Goal: Transaction & Acquisition: Purchase product/service

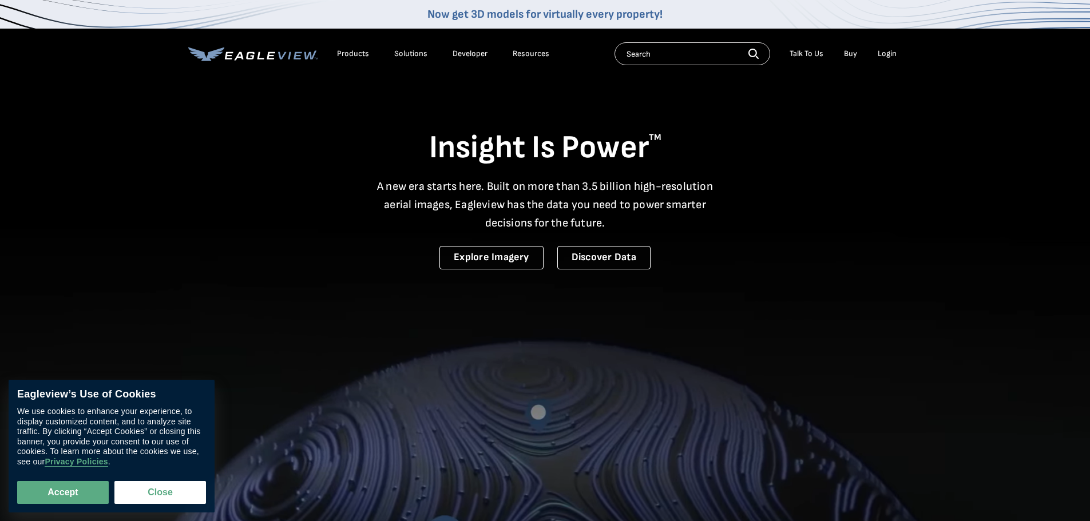
click at [886, 54] on div "Login" at bounding box center [887, 54] width 19 height 10
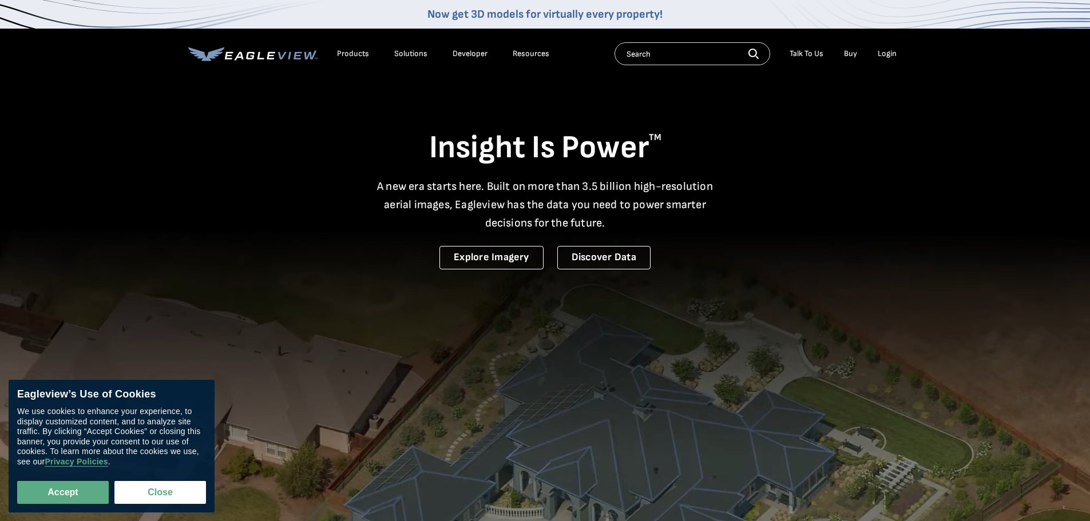
click at [889, 51] on div "Login" at bounding box center [887, 54] width 19 height 10
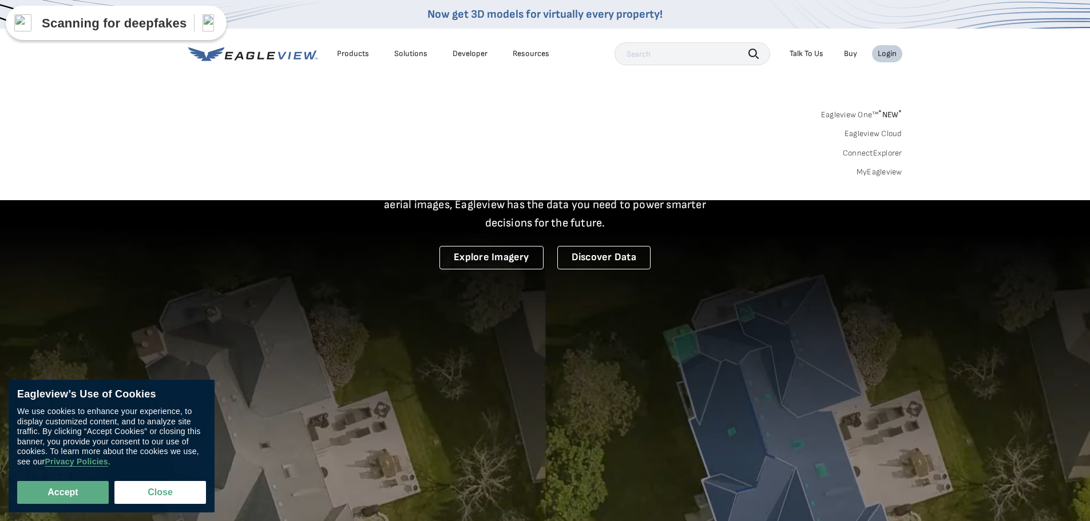
click at [870, 171] on link "MyEagleview" at bounding box center [880, 172] width 46 height 10
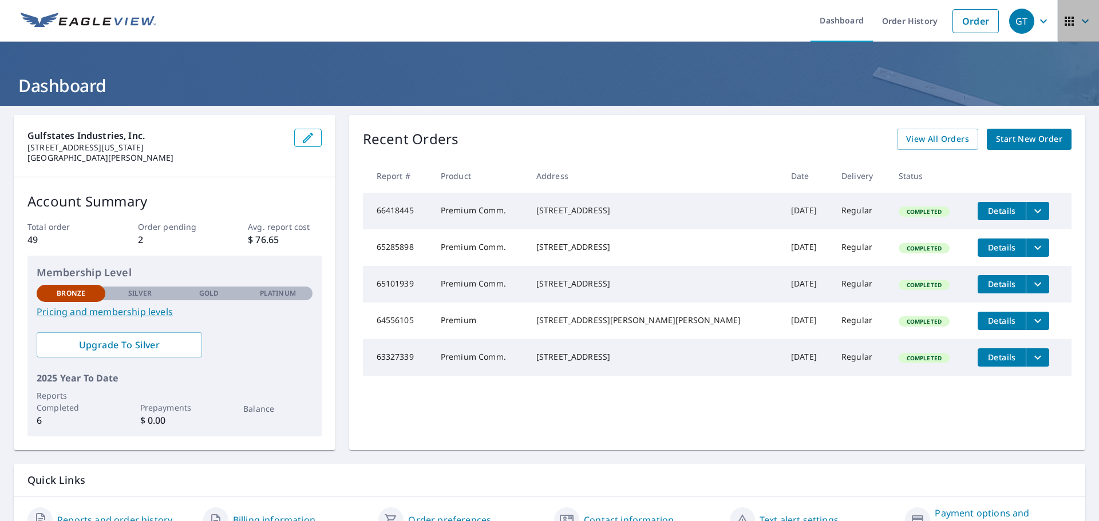
click at [1080, 19] on icon "button" at bounding box center [1085, 21] width 14 height 14
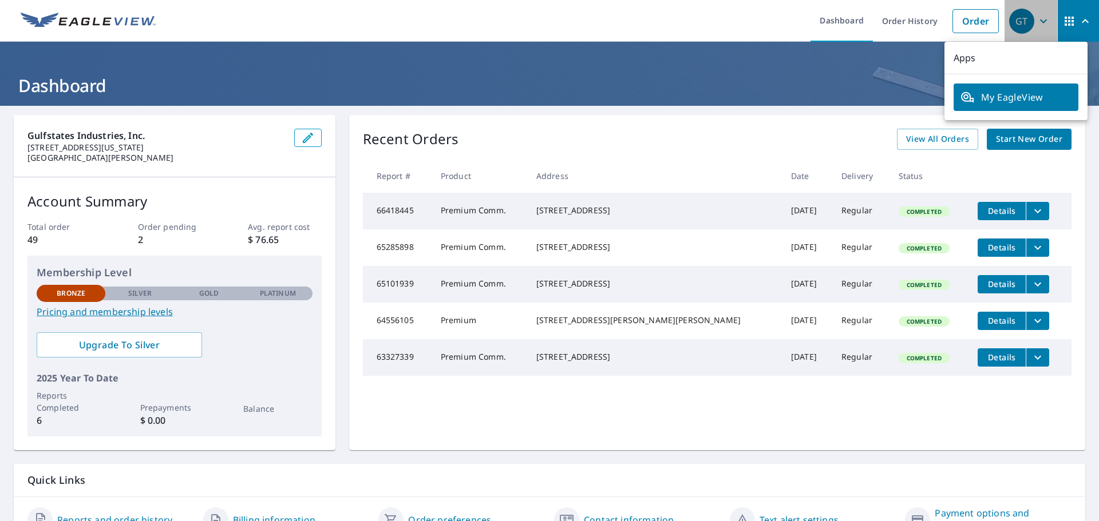
click at [1037, 18] on icon "button" at bounding box center [1043, 21] width 14 height 14
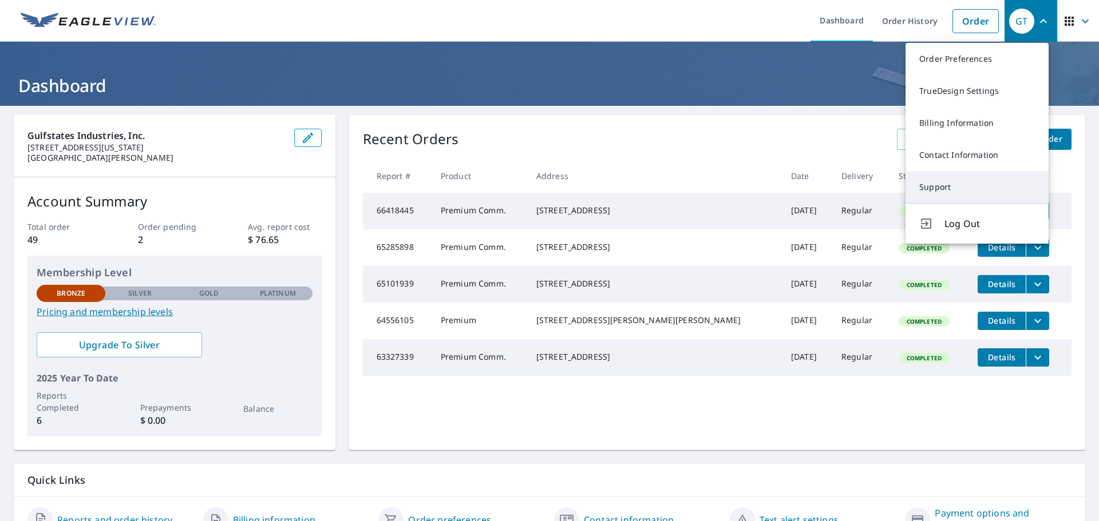
click at [927, 189] on link "Support" at bounding box center [976, 187] width 143 height 32
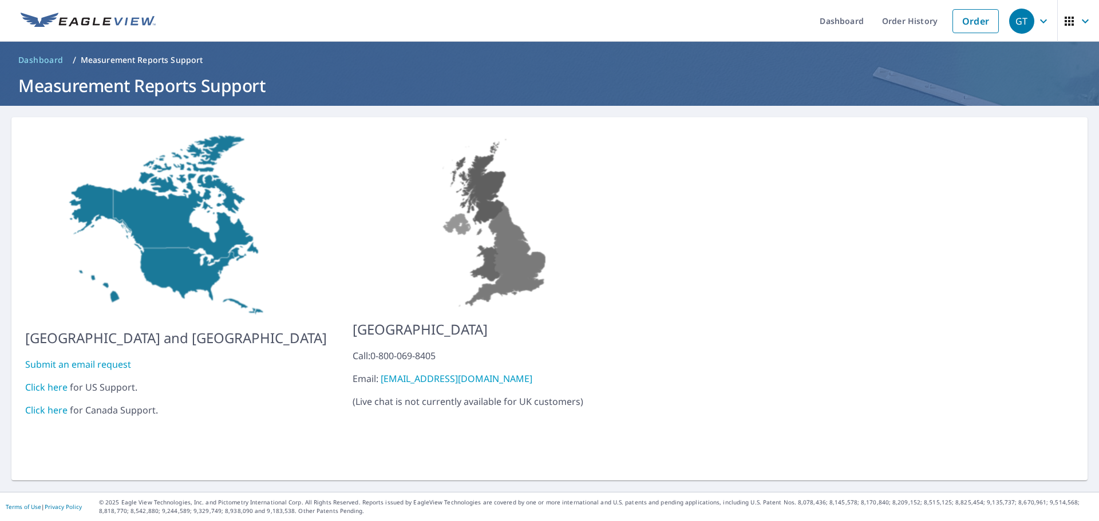
click at [44, 381] on link "Click here" at bounding box center [46, 387] width 42 height 13
click at [1036, 25] on icon "button" at bounding box center [1043, 21] width 14 height 14
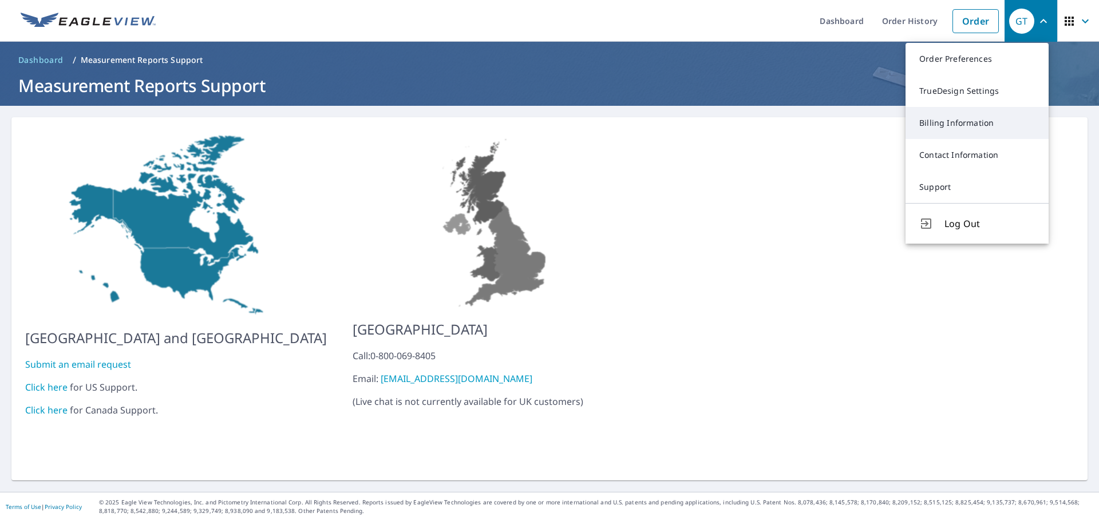
click at [953, 121] on link "Billing Information" at bounding box center [976, 123] width 143 height 32
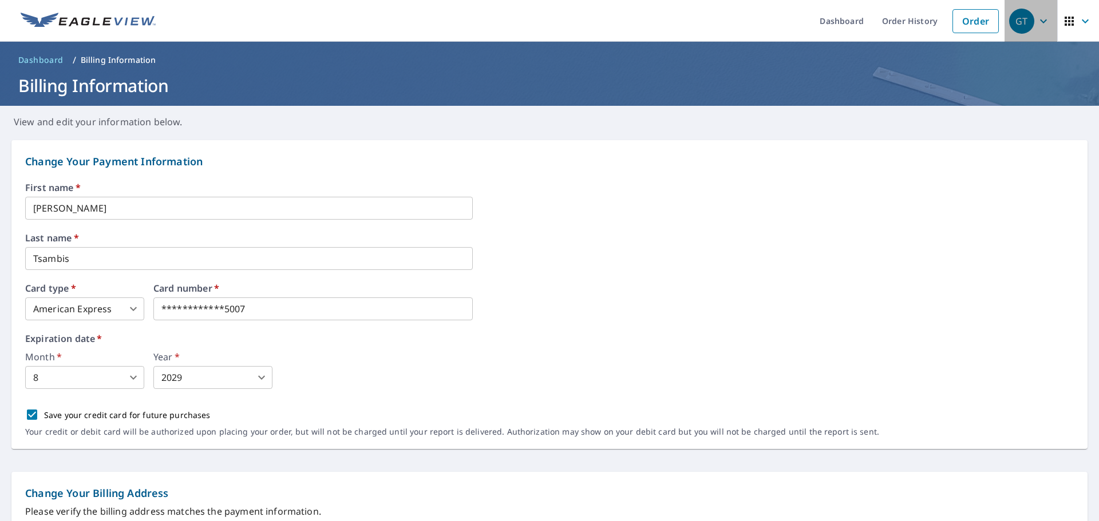
click at [1042, 26] on span "GT" at bounding box center [1030, 20] width 43 height 27
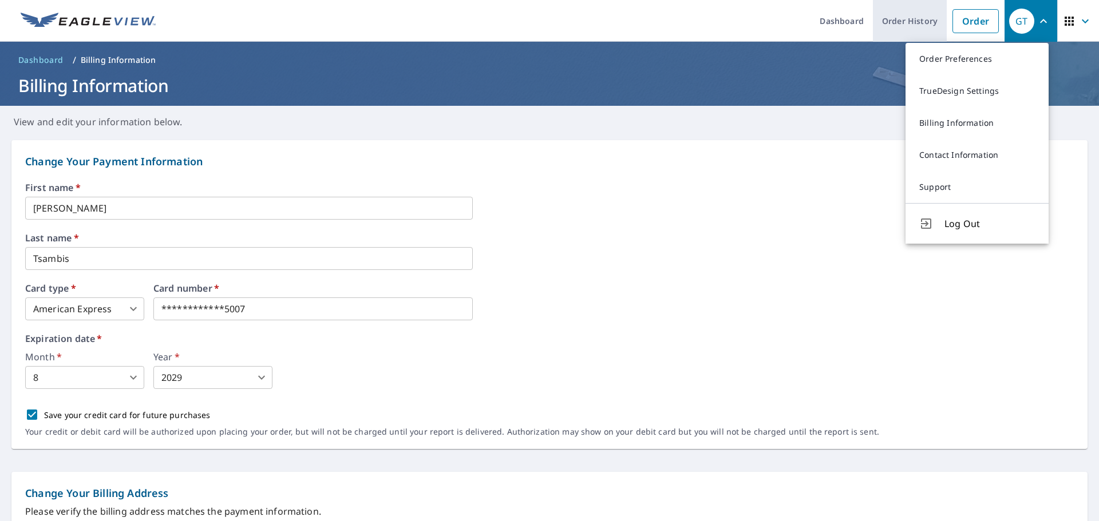
click at [897, 25] on link "Order History" at bounding box center [910, 21] width 74 height 42
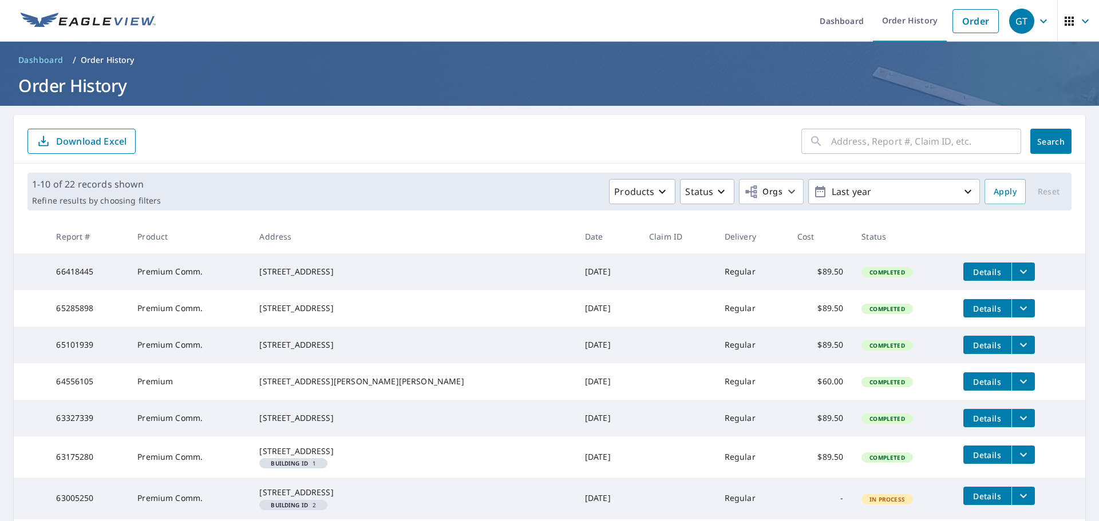
click at [1036, 21] on icon "button" at bounding box center [1043, 21] width 14 height 14
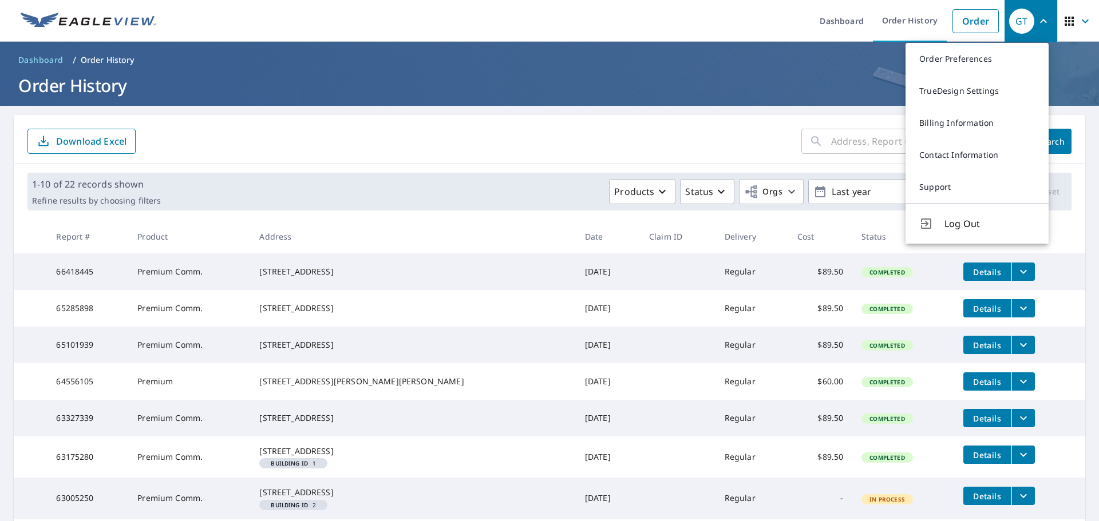
click at [301, 153] on form "​ Search Download Excel" at bounding box center [549, 141] width 1044 height 25
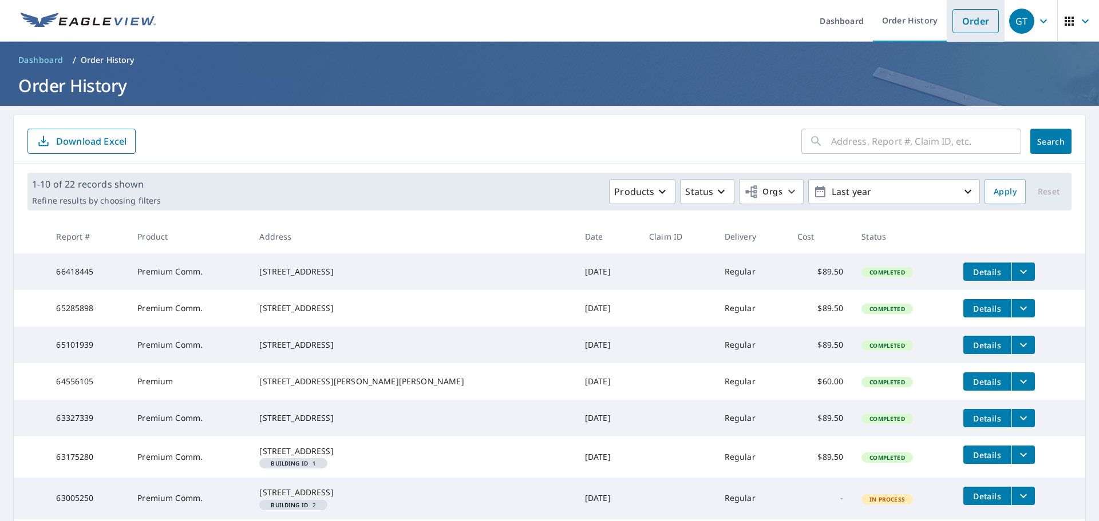
click at [960, 19] on link "Order" at bounding box center [975, 21] width 46 height 24
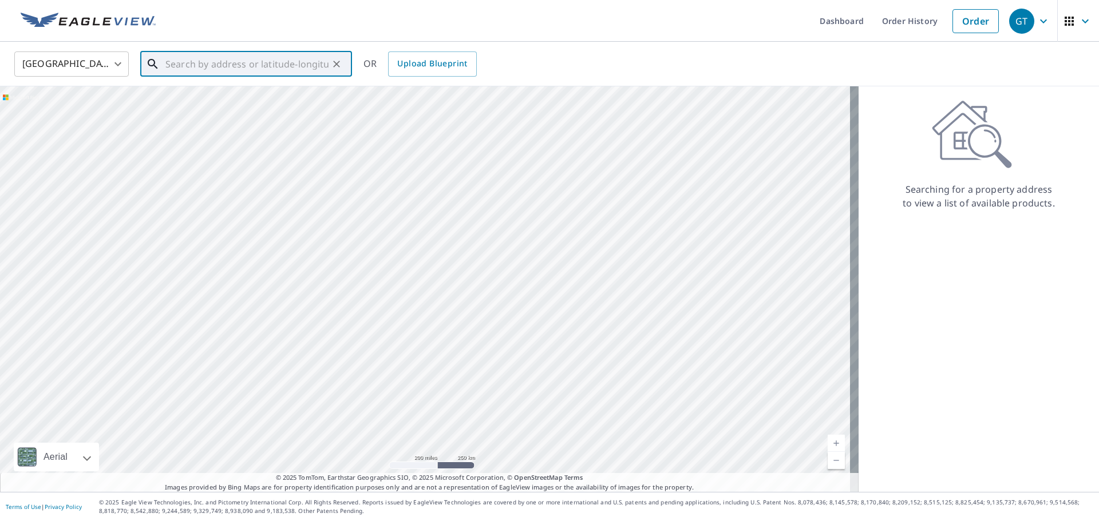
click at [176, 64] on input "text" at bounding box center [246, 64] width 163 height 32
click at [195, 109] on p "North Port, FL 34289" at bounding box center [253, 109] width 180 height 11
type input "2700 Panacea Blvd North Port, FL 34289"
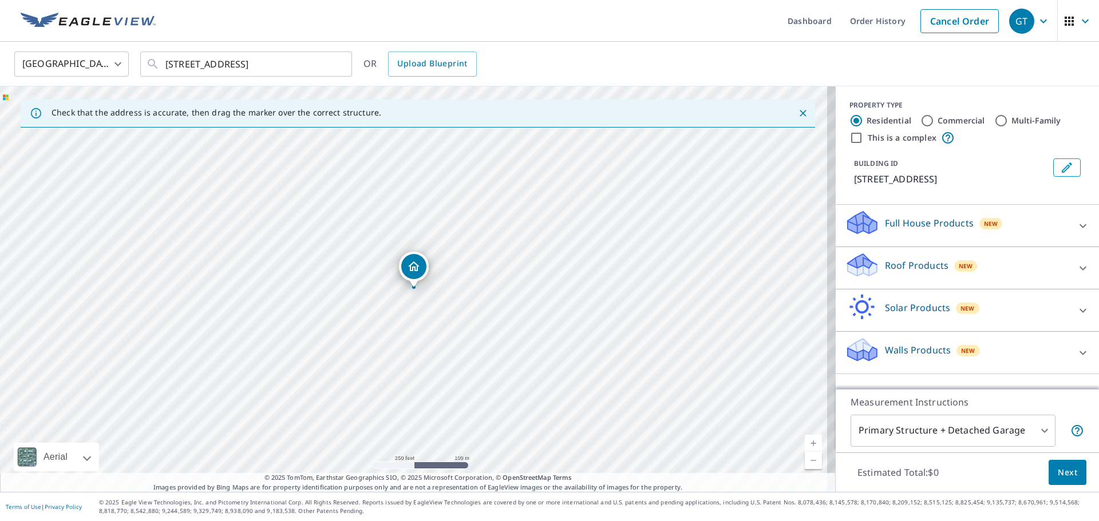
click at [419, 271] on icon "Dropped pin, building 1, Residential property, 2700 Panacea Blvd North Port, FL…" at bounding box center [414, 267] width 14 height 14
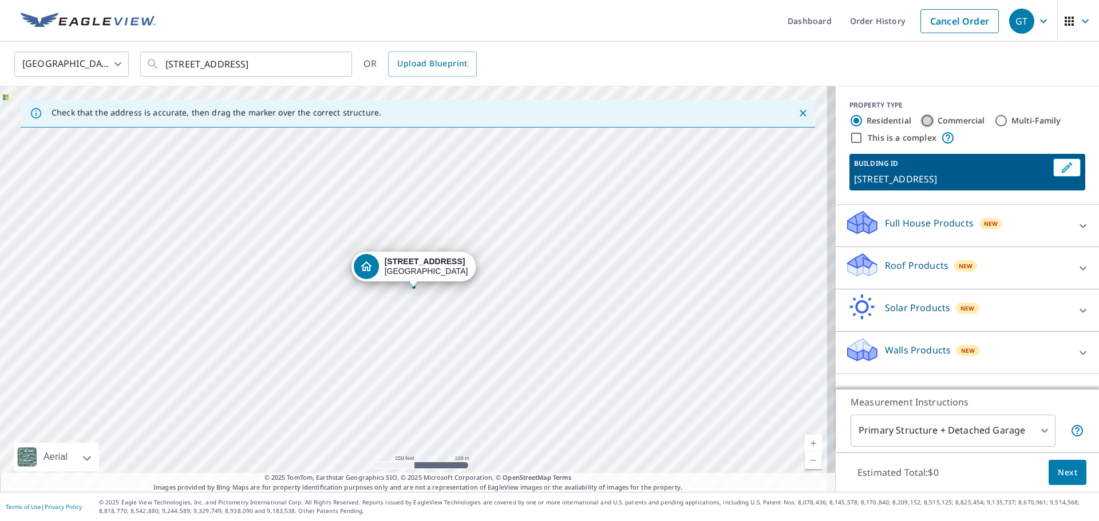
click at [920, 120] on input "Commercial" at bounding box center [927, 121] width 14 height 14
radio input "true"
type input "4"
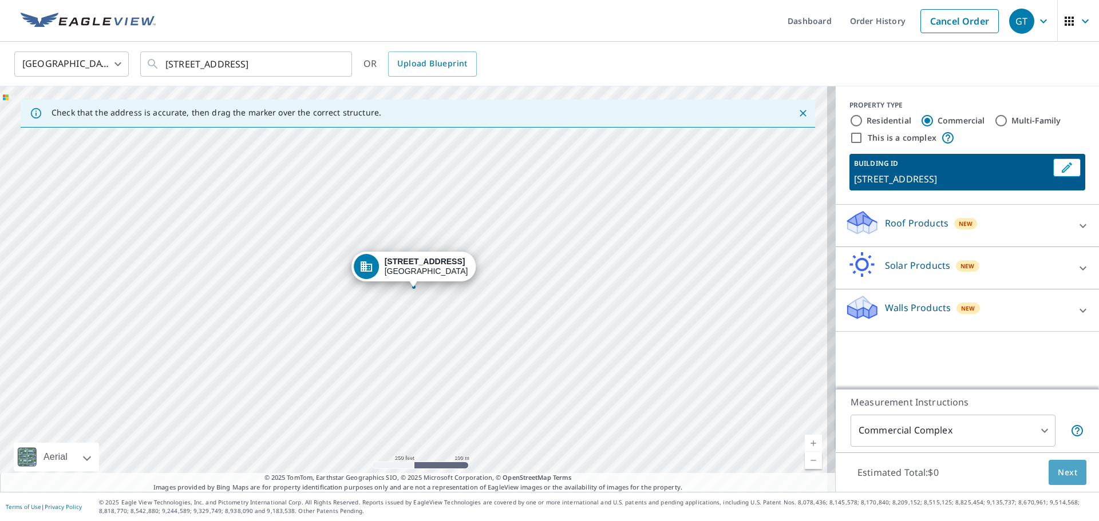
click at [1057, 466] on span "Next" at bounding box center [1066, 473] width 19 height 14
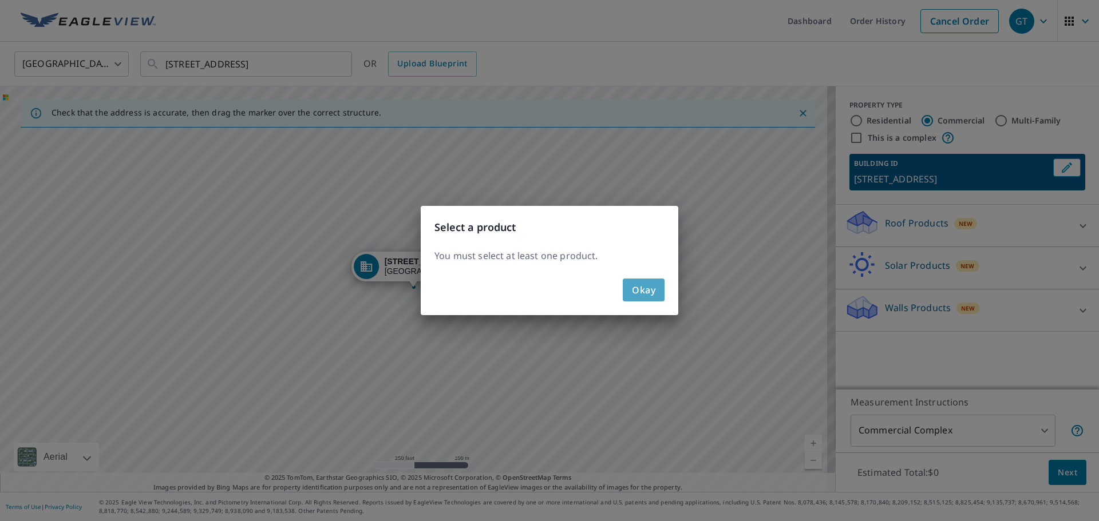
click at [637, 283] on span "Okay" at bounding box center [643, 290] width 23 height 16
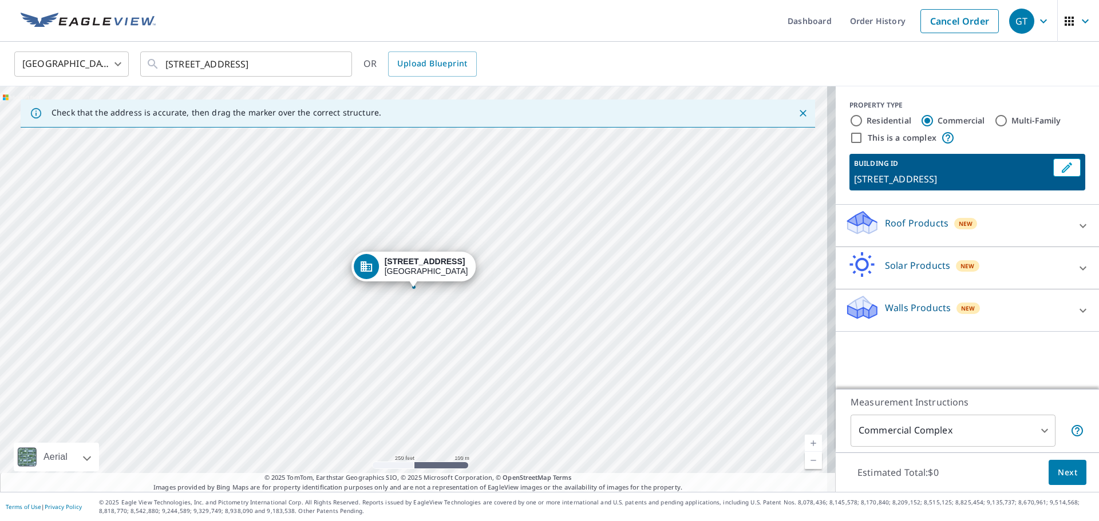
click at [1038, 224] on div "Roof Products New" at bounding box center [957, 225] width 224 height 33
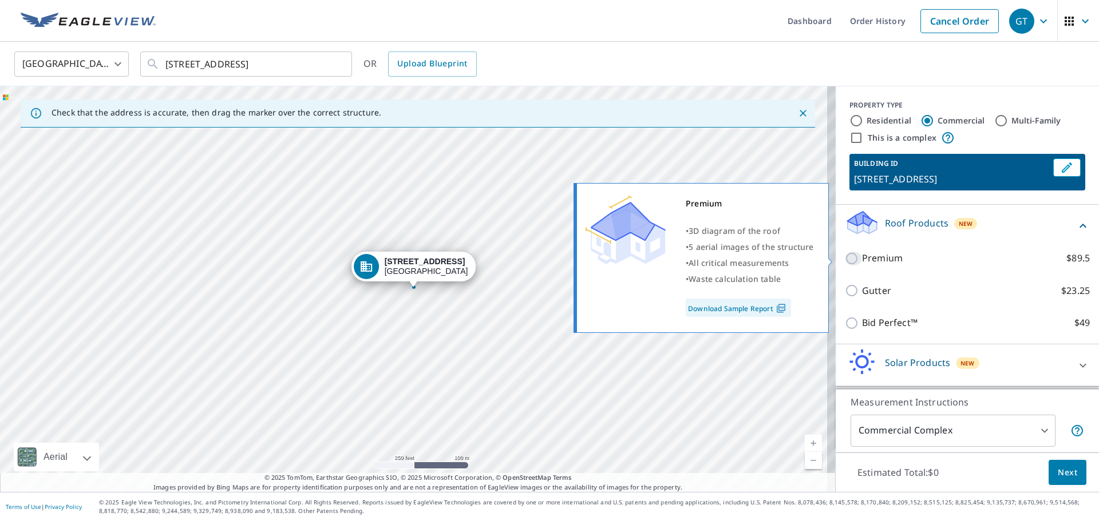
click at [845, 252] on input "Premium $89.5" at bounding box center [853, 259] width 17 height 14
checkbox input "true"
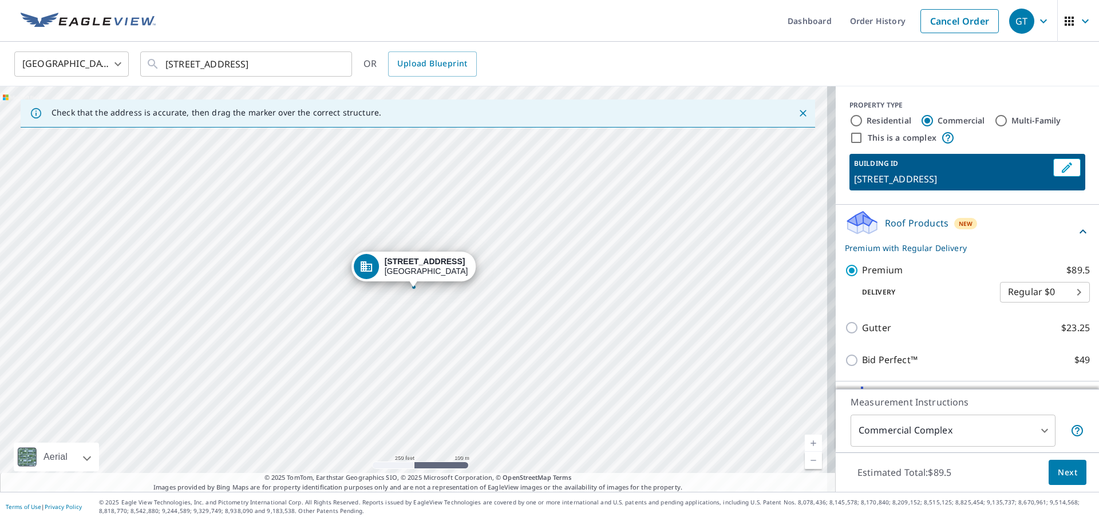
click at [1057, 291] on body "GT GT Dashboard Order History Cancel Order GT United States US ​ 2700 Panacea B…" at bounding box center [549, 260] width 1099 height 521
click at [1052, 475] on div at bounding box center [549, 260] width 1099 height 521
click at [1057, 475] on span "Next" at bounding box center [1066, 473] width 19 height 14
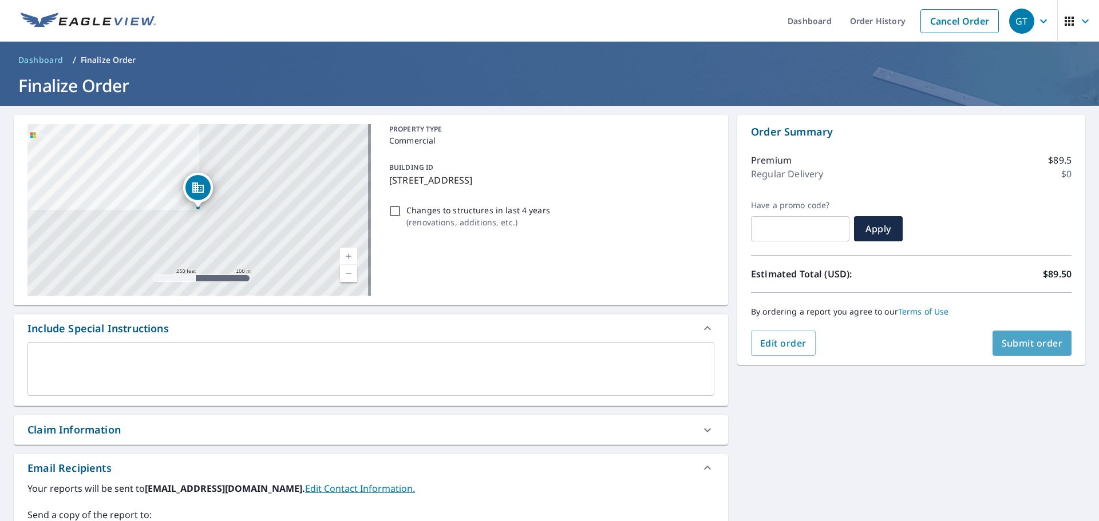
click at [1017, 346] on span "Submit order" at bounding box center [1031, 343] width 61 height 13
checkbox input "true"
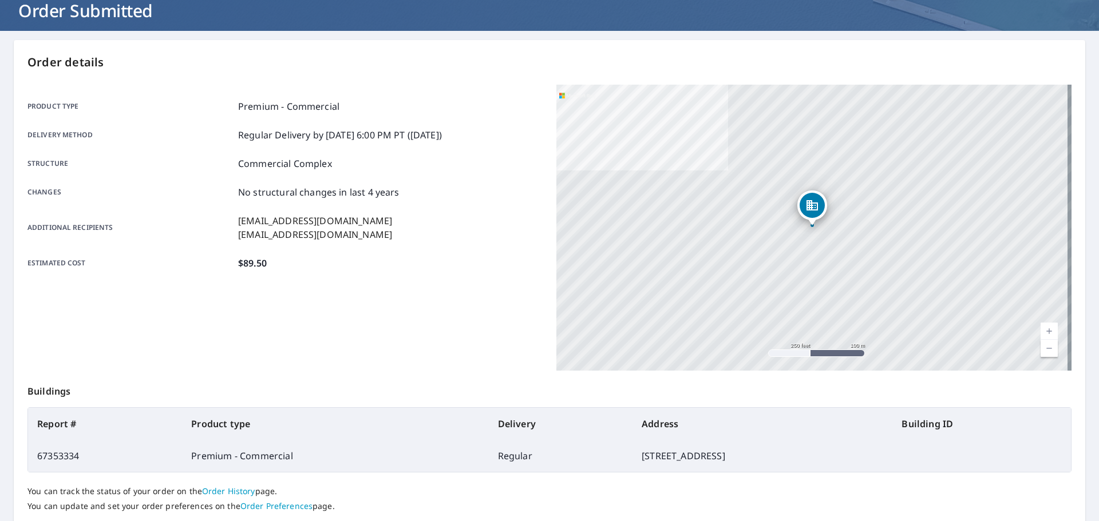
scroll to position [152, 0]
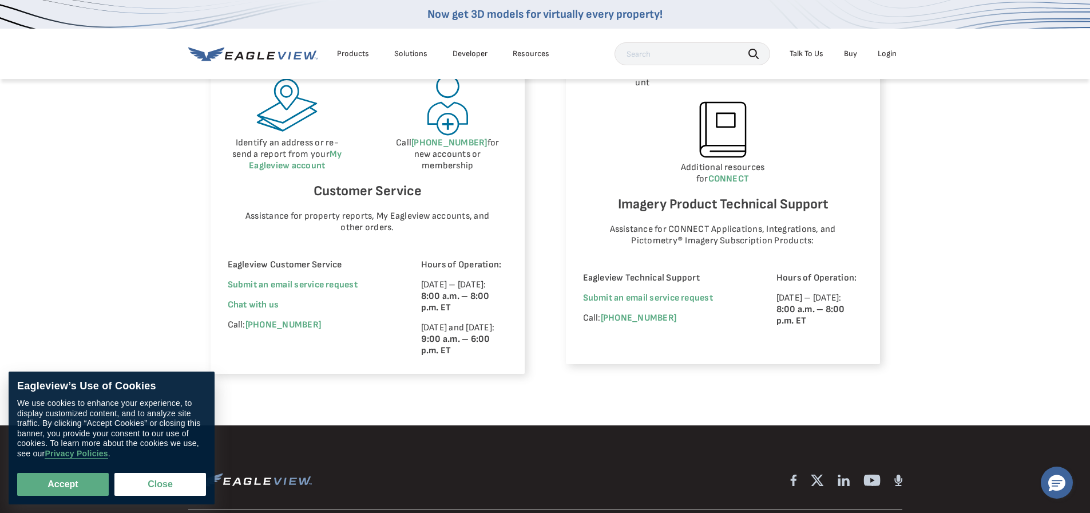
scroll to position [744, 0]
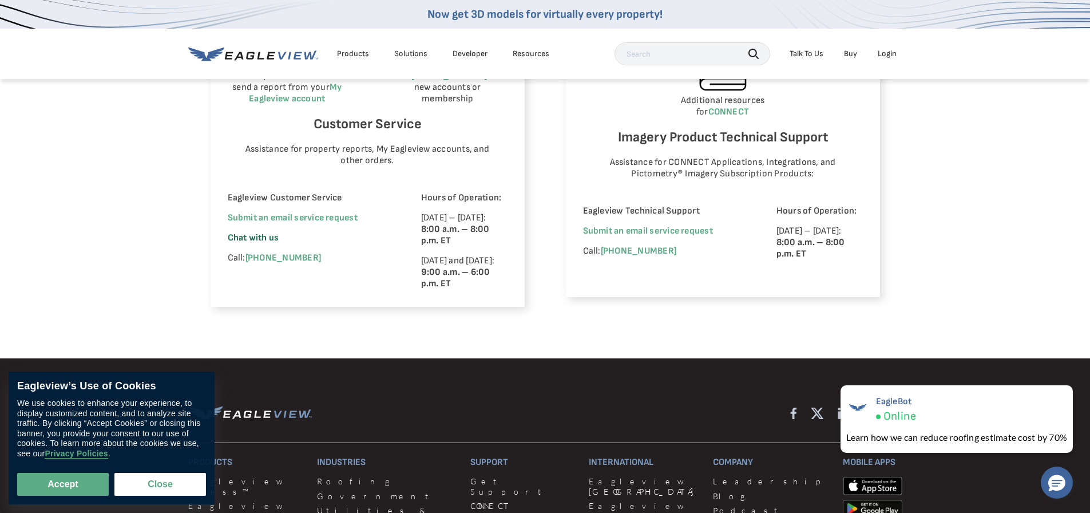
click at [261, 235] on span "Chat with us" at bounding box center [253, 237] width 51 height 11
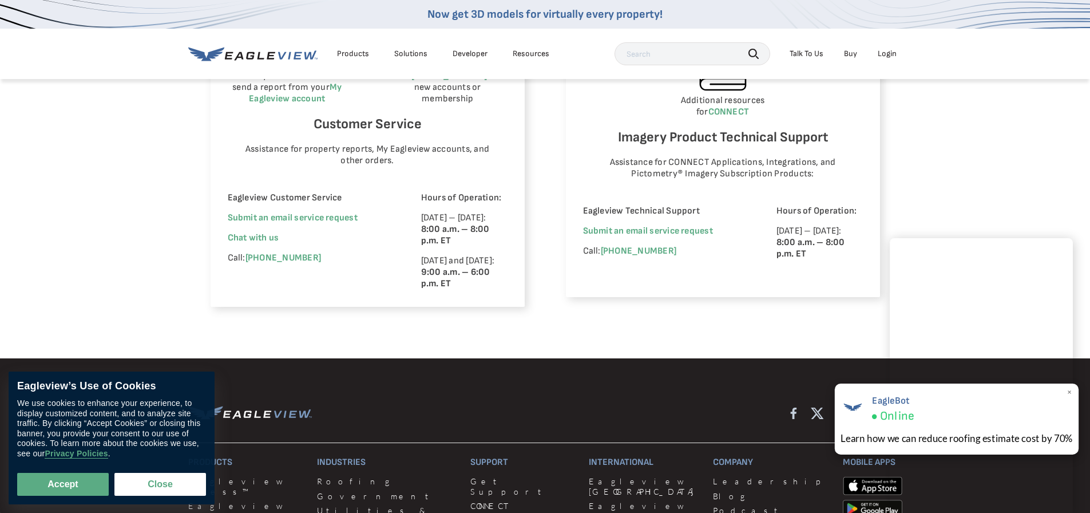
click at [1070, 392] on span "×" at bounding box center [1070, 392] width 6 height 12
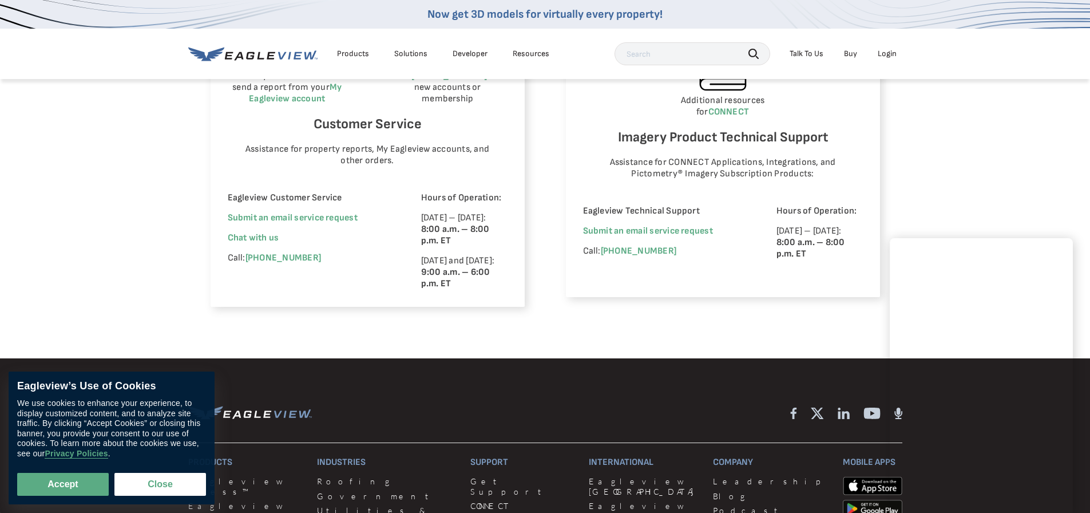
click at [976, 161] on div "Eagleview Property Reports Place a new order Check your report status in Order …" at bounding box center [545, 79] width 1090 height 558
click at [708, 346] on div "Eagleview Property Reports Place a new order Check your report status in Order …" at bounding box center [545, 79] width 1090 height 558
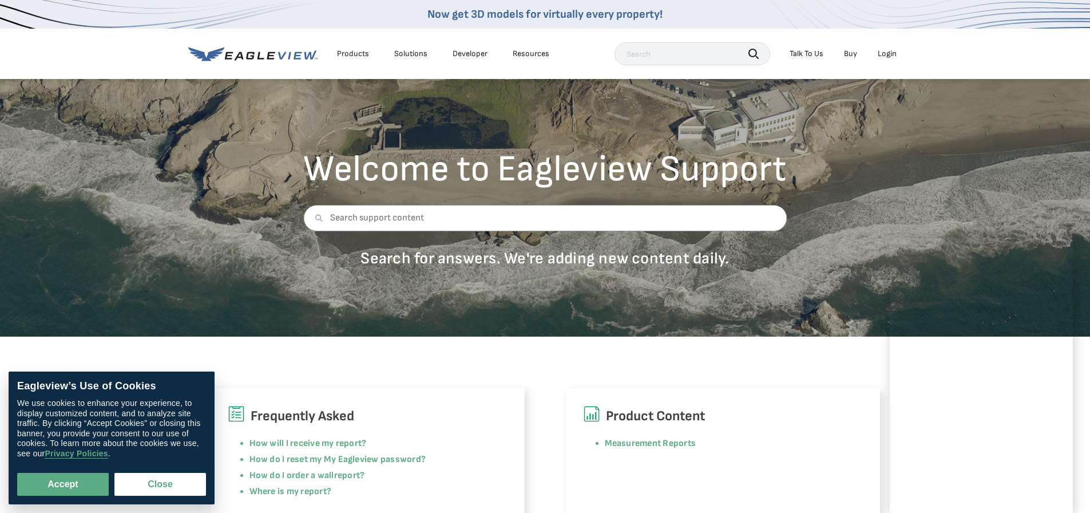
scroll to position [0, 0]
